Goal: Task Accomplishment & Management: Manage account settings

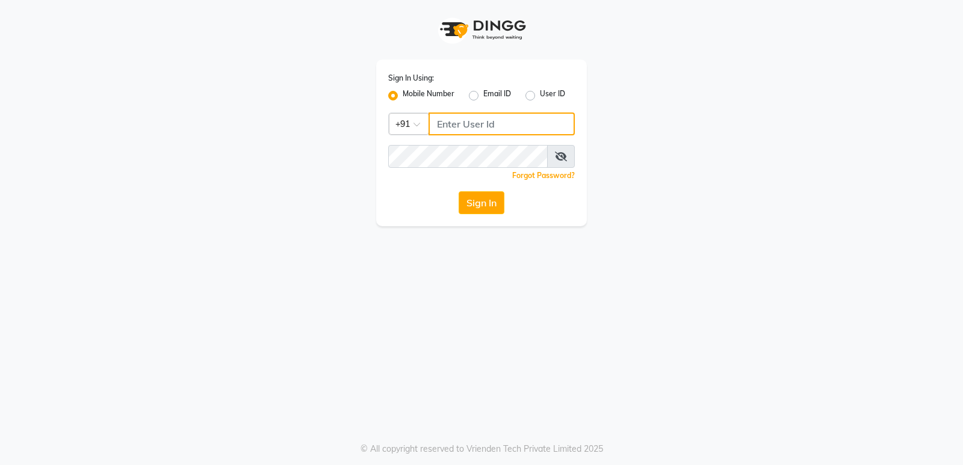
click at [459, 127] on input "Username" at bounding box center [502, 124] width 146 height 23
type input "6230492951"
click at [403, 168] on div "Sign In Using: Mobile Number Email ID User ID Country Code × +91 6230492951 Rem…" at bounding box center [481, 143] width 211 height 167
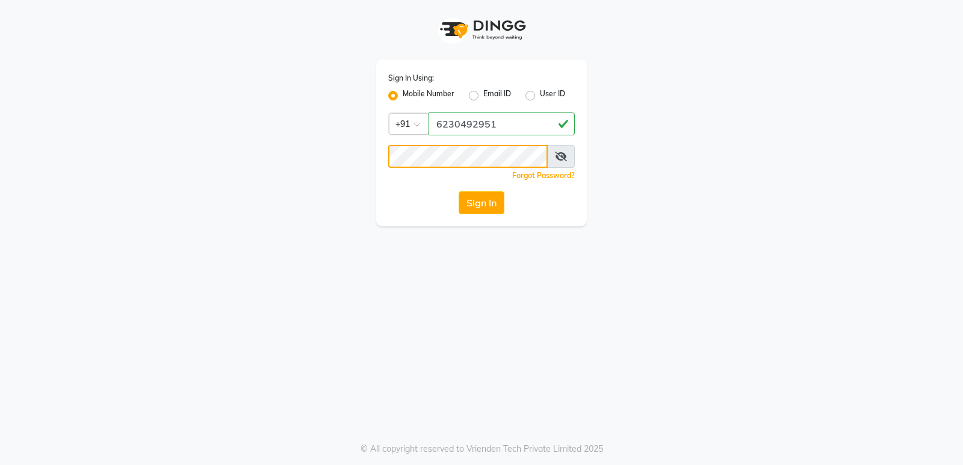
click at [459, 191] on button "Sign In" at bounding box center [482, 202] width 46 height 23
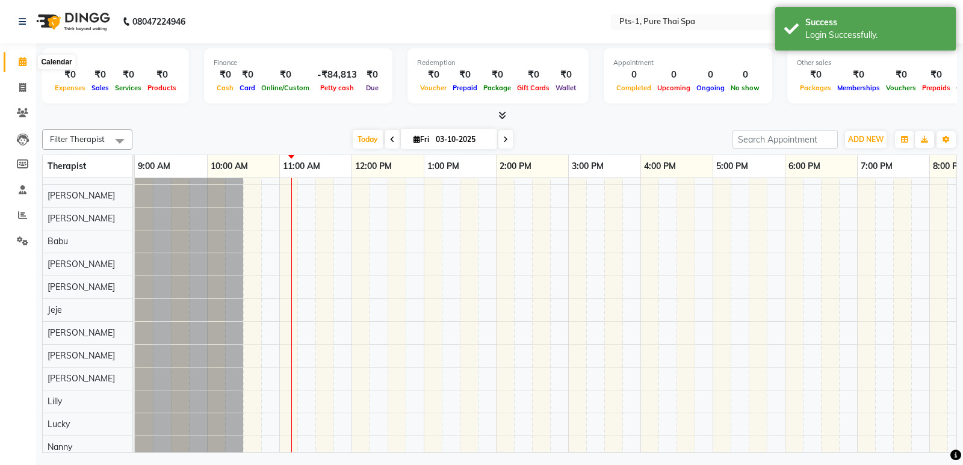
click at [20, 64] on icon at bounding box center [23, 61] width 8 height 9
click at [19, 90] on icon at bounding box center [22, 87] width 7 height 9
select select "service"
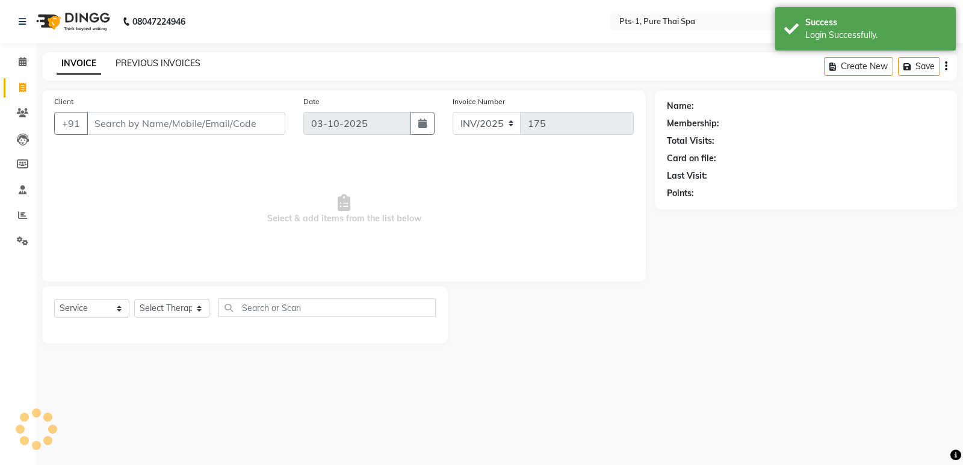
click at [179, 61] on link "PREVIOUS INVOICES" at bounding box center [158, 63] width 85 height 11
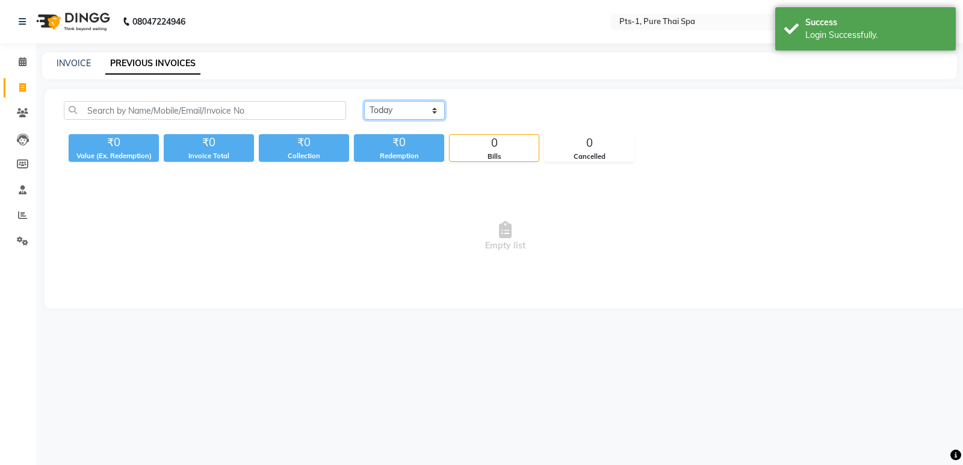
click at [410, 110] on select "Today Yesterday Custom Range" at bounding box center [404, 110] width 81 height 19
select select "yesterday"
click at [364, 101] on select "Today Yesterday Custom Range" at bounding box center [404, 110] width 81 height 19
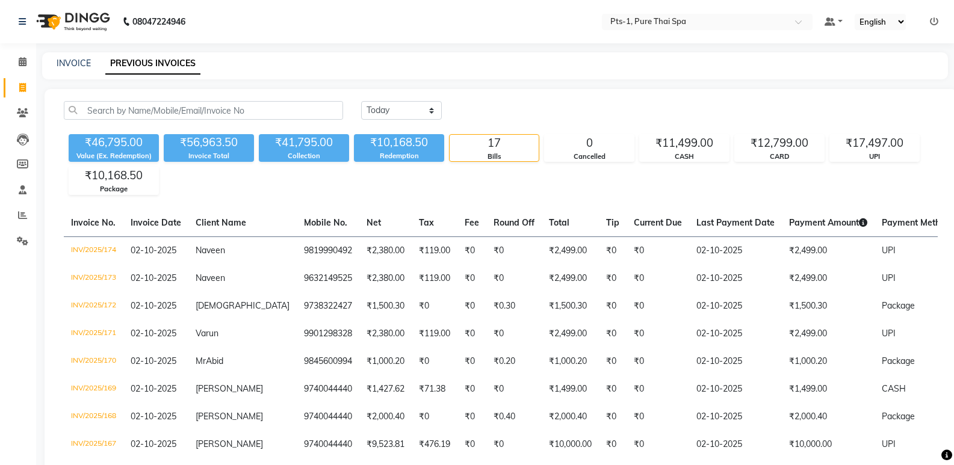
drag, startPoint x: 10, startPoint y: 84, endPoint x: 27, endPoint y: 85, distance: 17.5
click at [10, 84] on link "Invoice" at bounding box center [18, 88] width 29 height 20
select select "service"
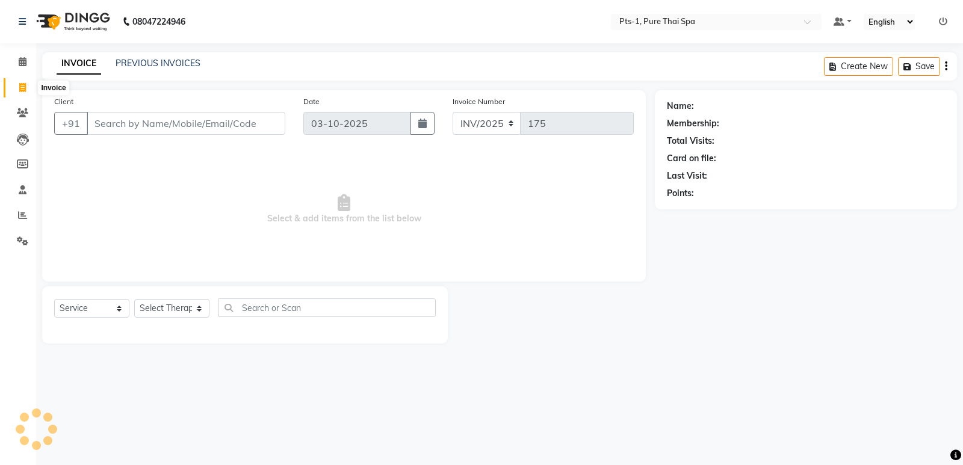
click at [27, 85] on span at bounding box center [22, 88] width 21 height 14
select select "service"
